Goal: Information Seeking & Learning: Learn about a topic

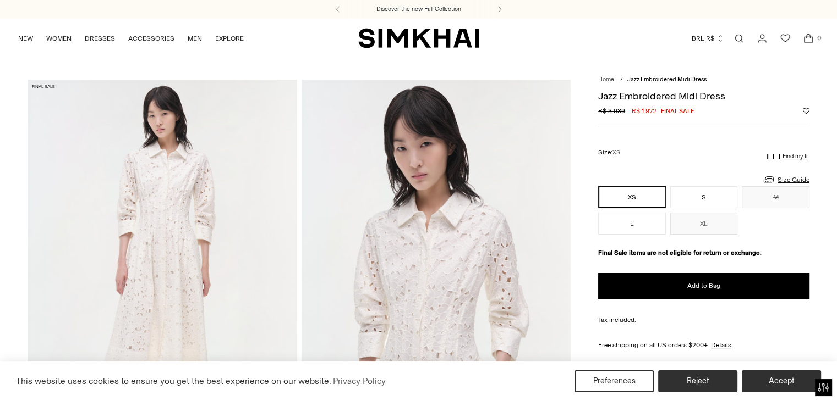
click at [736, 40] on link "Open search modal" at bounding box center [739, 38] width 22 height 22
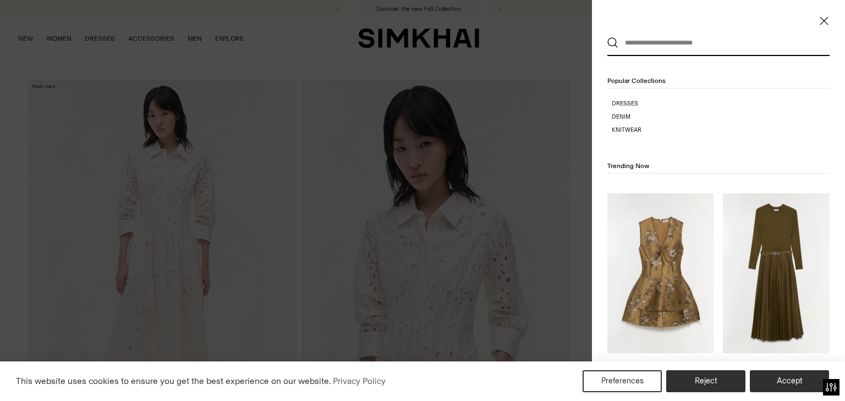
click at [658, 38] on input "text" at bounding box center [715, 43] width 195 height 24
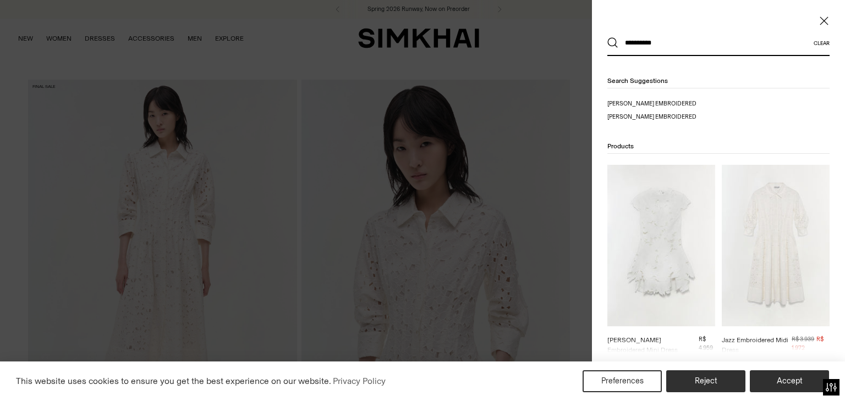
type input "**********"
click at [607, 37] on button "Search" at bounding box center [612, 42] width 11 height 11
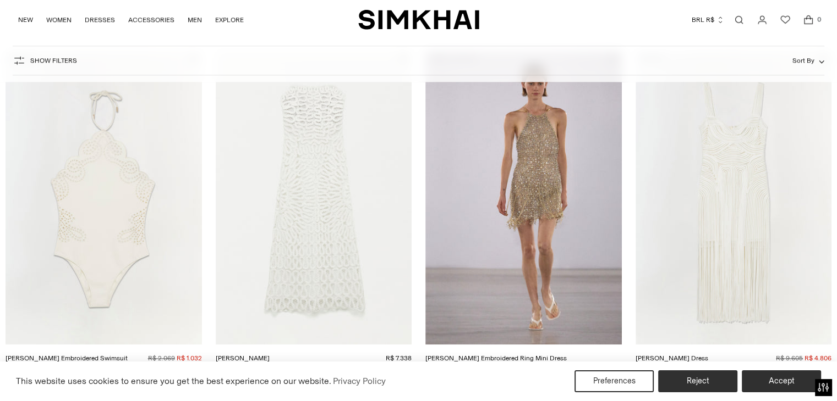
scroll to position [1456, 0]
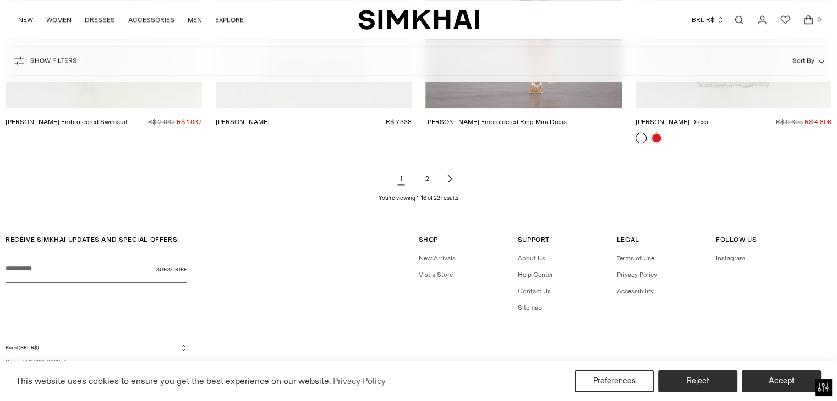
click at [427, 177] on link "2" at bounding box center [427, 179] width 22 height 22
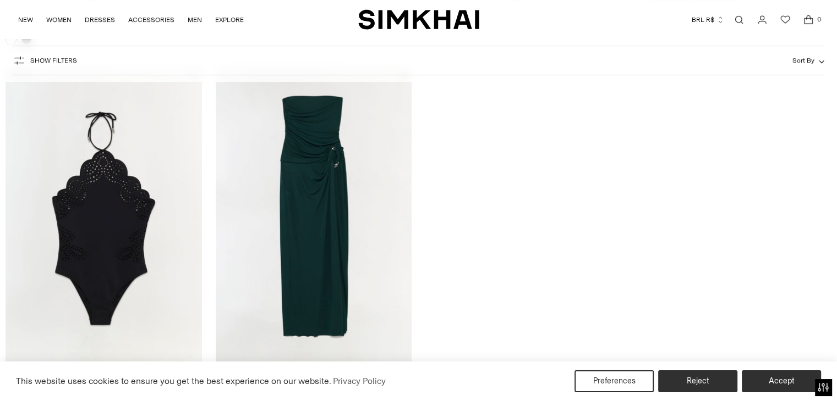
scroll to position [752, 0]
